Goal: Task Accomplishment & Management: Use online tool/utility

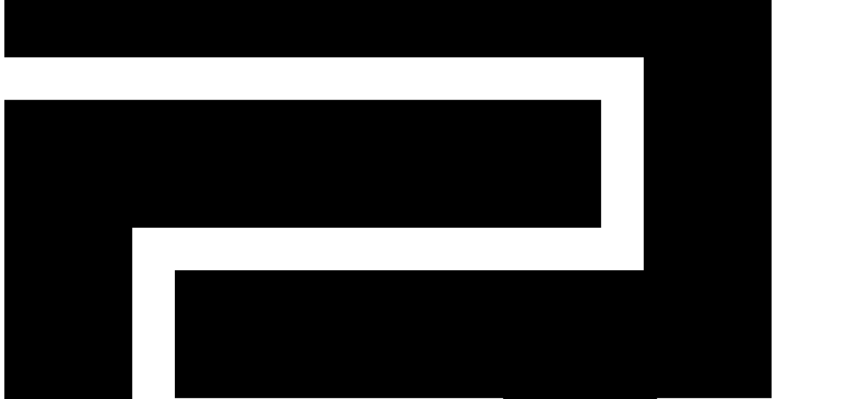
scroll to position [57, 0]
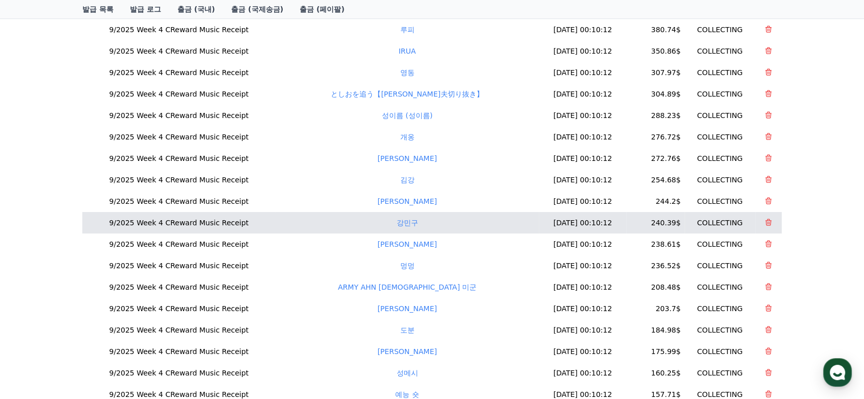
scroll to position [397, 0]
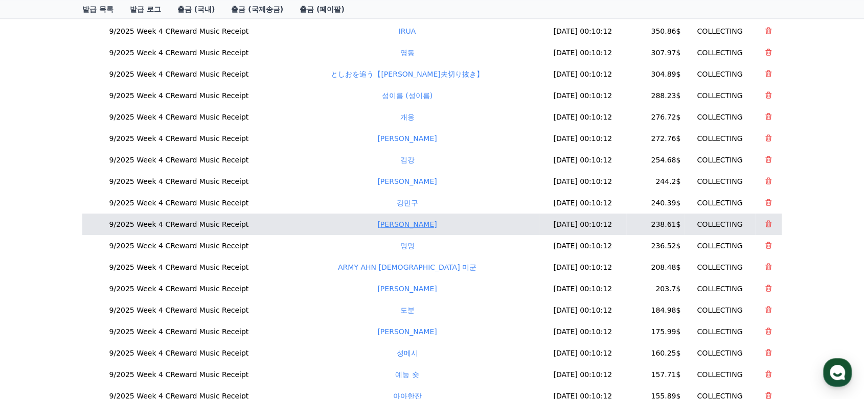
click at [393, 220] on link "[PERSON_NAME]" at bounding box center [406, 224] width 59 height 8
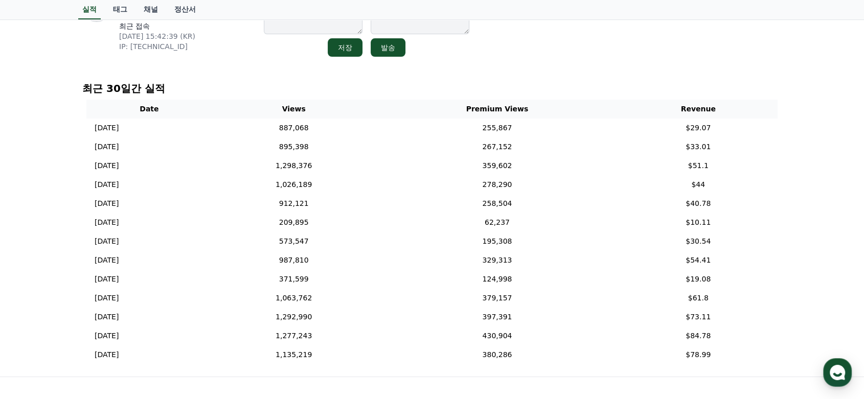
scroll to position [114, 0]
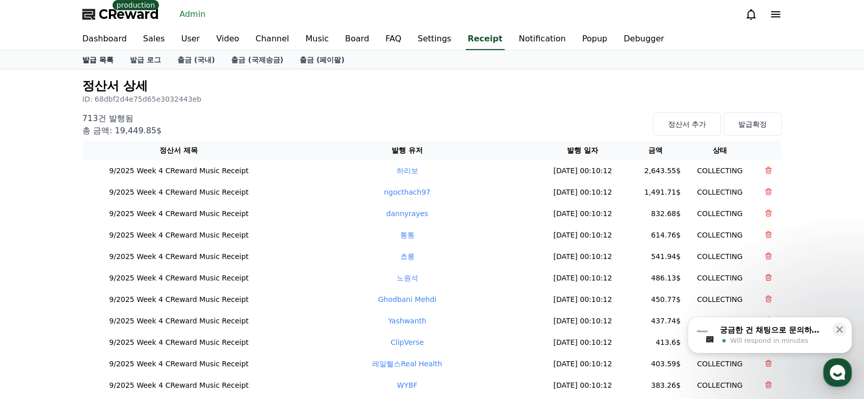
click at [111, 60] on link "발급 목록" at bounding box center [98, 60] width 48 height 18
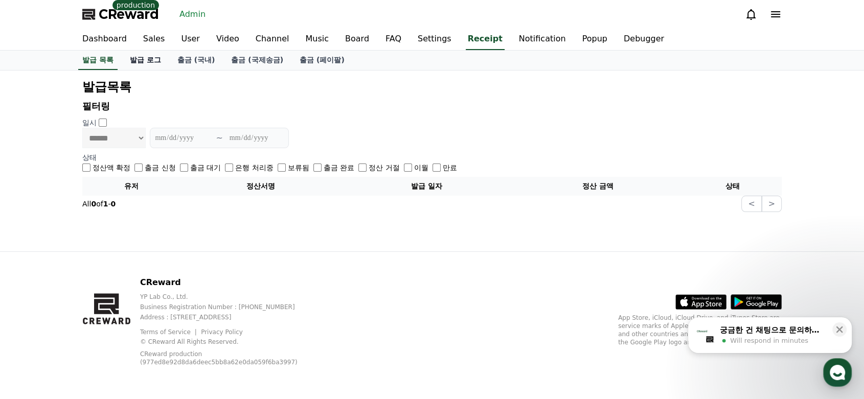
click at [138, 60] on link "발급 로그" at bounding box center [146, 60] width 48 height 19
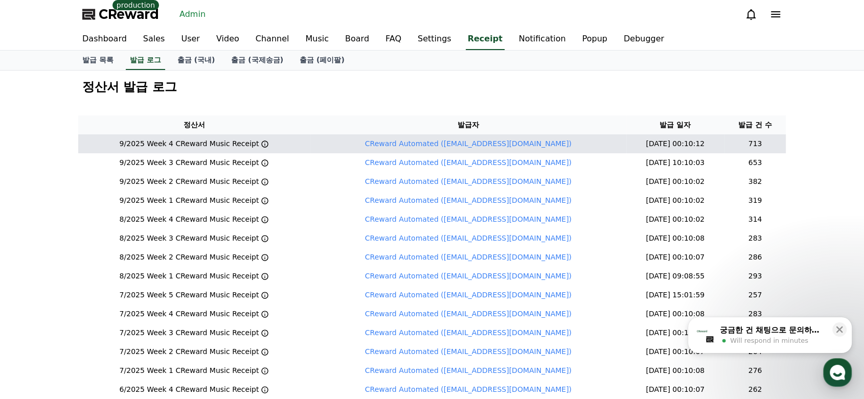
click at [267, 142] on icon at bounding box center [265, 144] width 8 height 8
